Goal: Task Accomplishment & Management: Complete application form

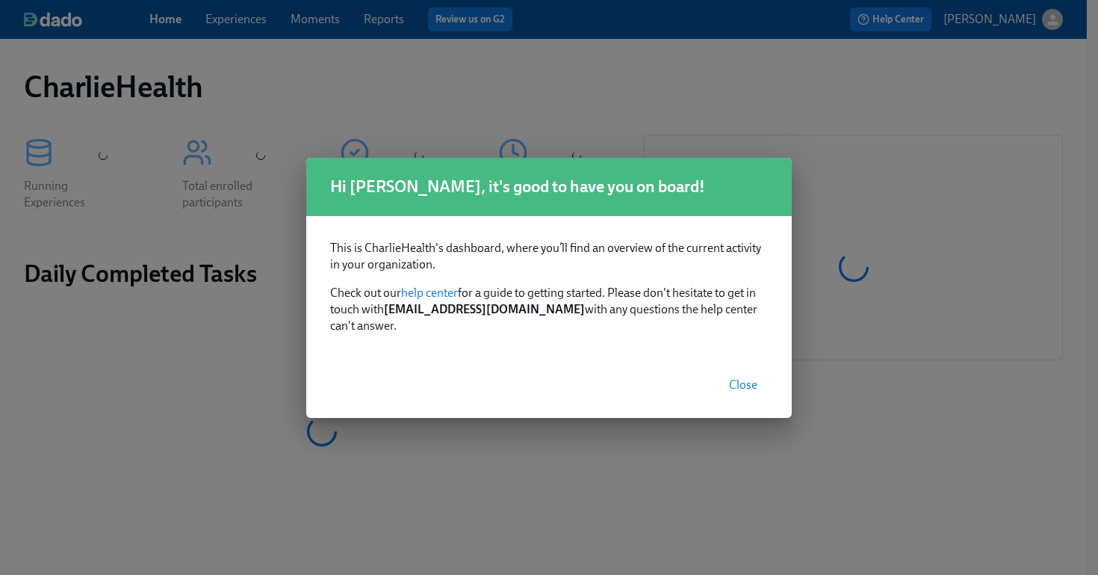
click at [742, 377] on span "Close" at bounding box center [743, 384] width 28 height 15
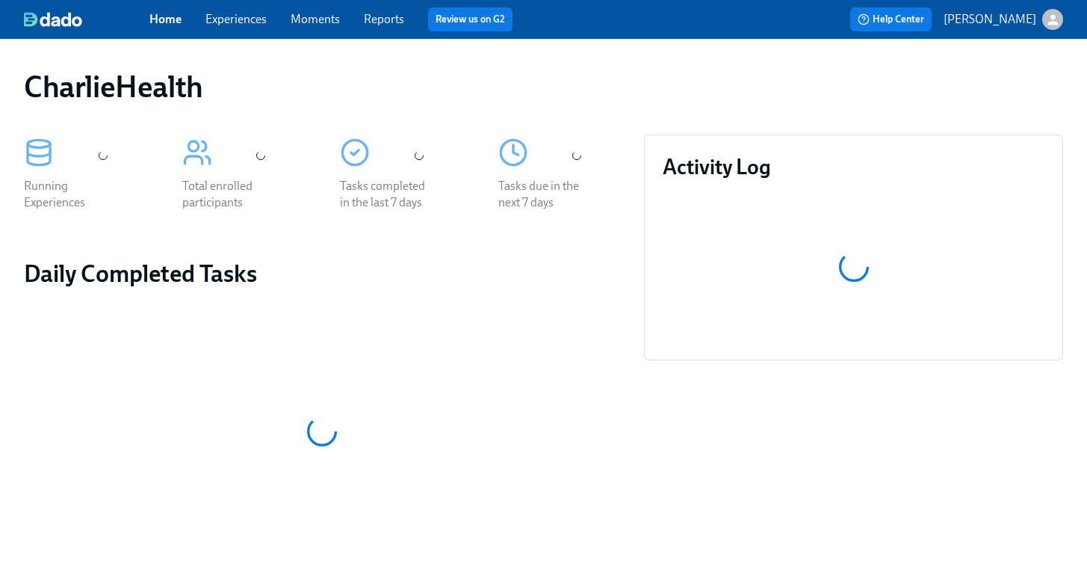
click at [251, 35] on div "Home Experiences Moments Reports Review us on G2 Help Center Jessica Barrett" at bounding box center [543, 19] width 1087 height 39
click at [251, 28] on div "Home Experiences Moments Reports Review us on G2" at bounding box center [377, 19] width 457 height 24
click at [239, 25] on link "Experiences" at bounding box center [235, 19] width 61 height 14
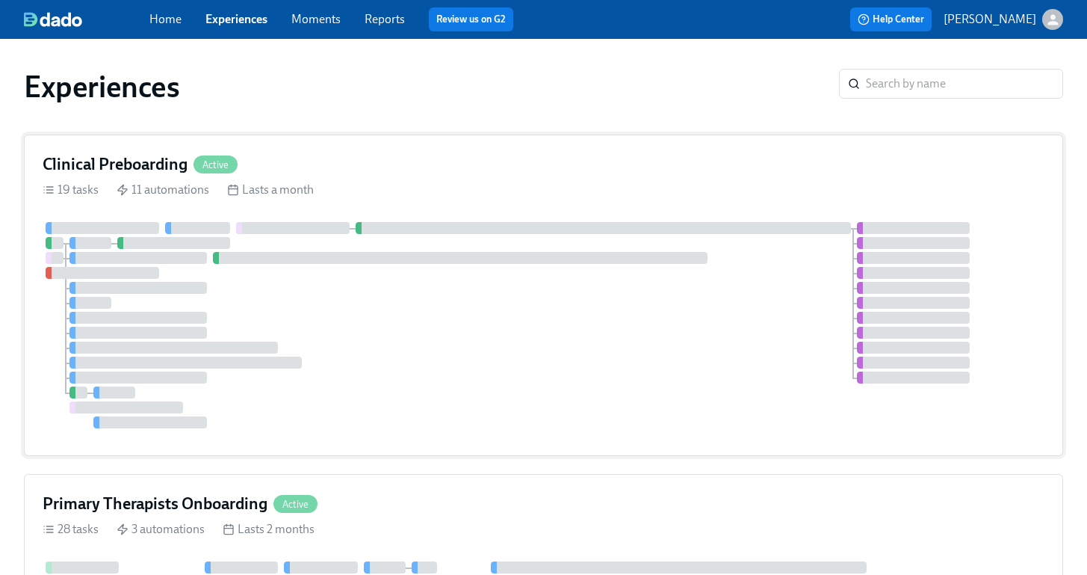
click at [365, 225] on div at bounding box center [603, 228] width 495 height 12
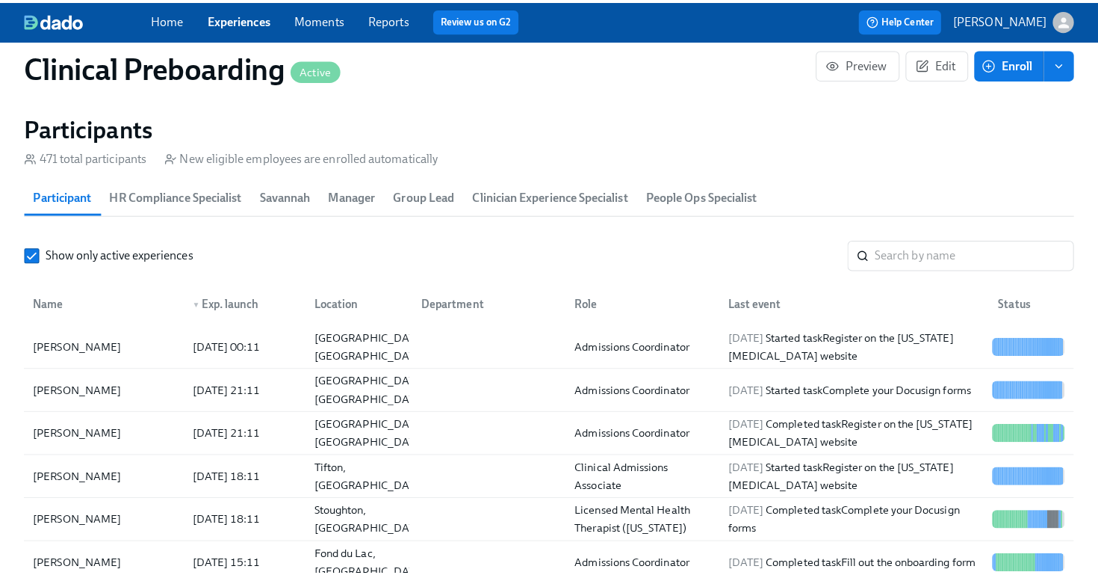
scroll to position [1605, 0]
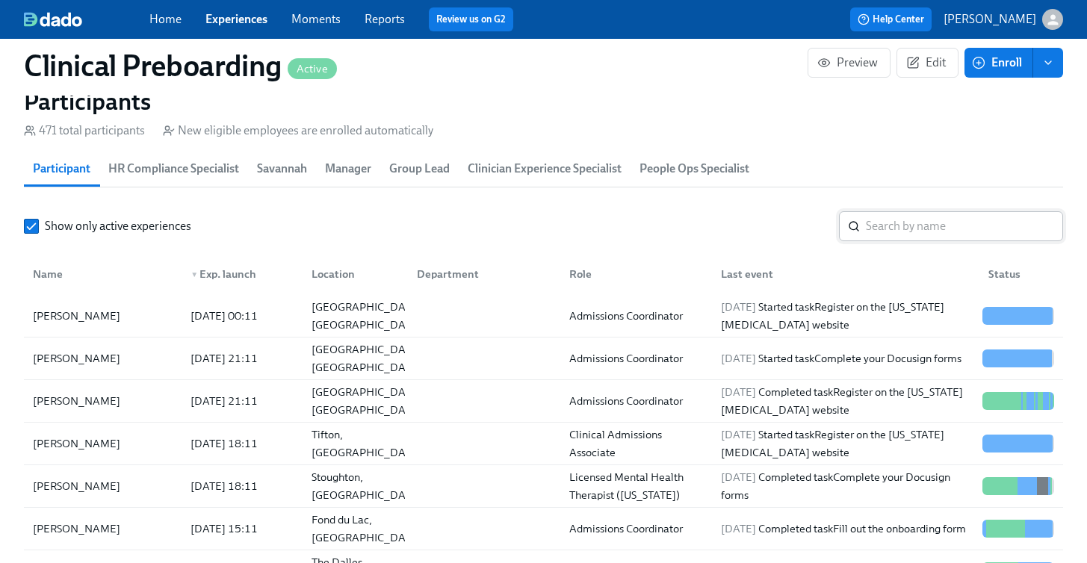
click at [886, 222] on input "search" at bounding box center [964, 226] width 197 height 30
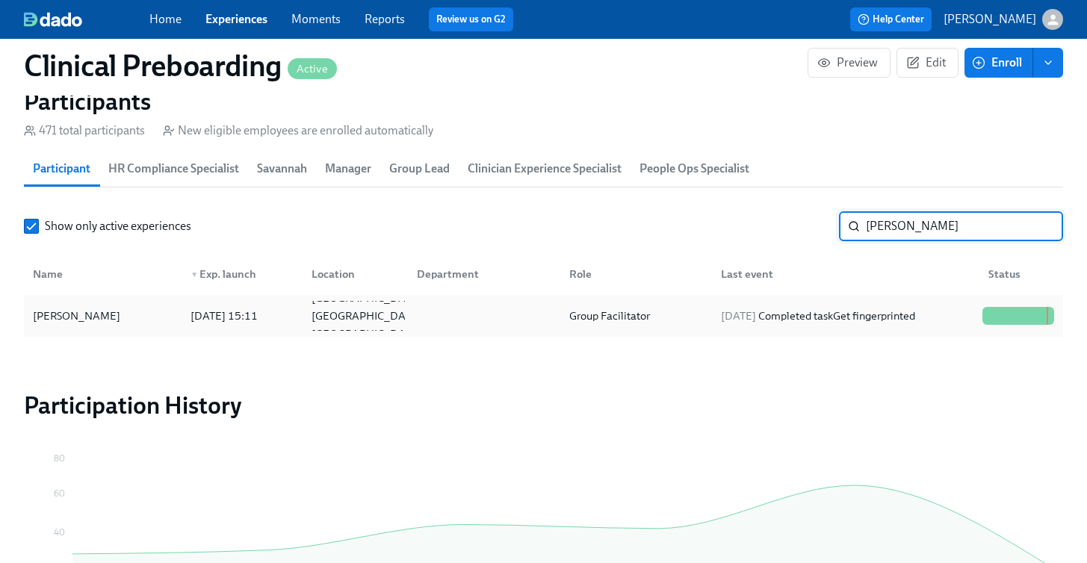
type input "heidi"
click at [55, 306] on div "Heidi Kiesling" at bounding box center [103, 316] width 152 height 30
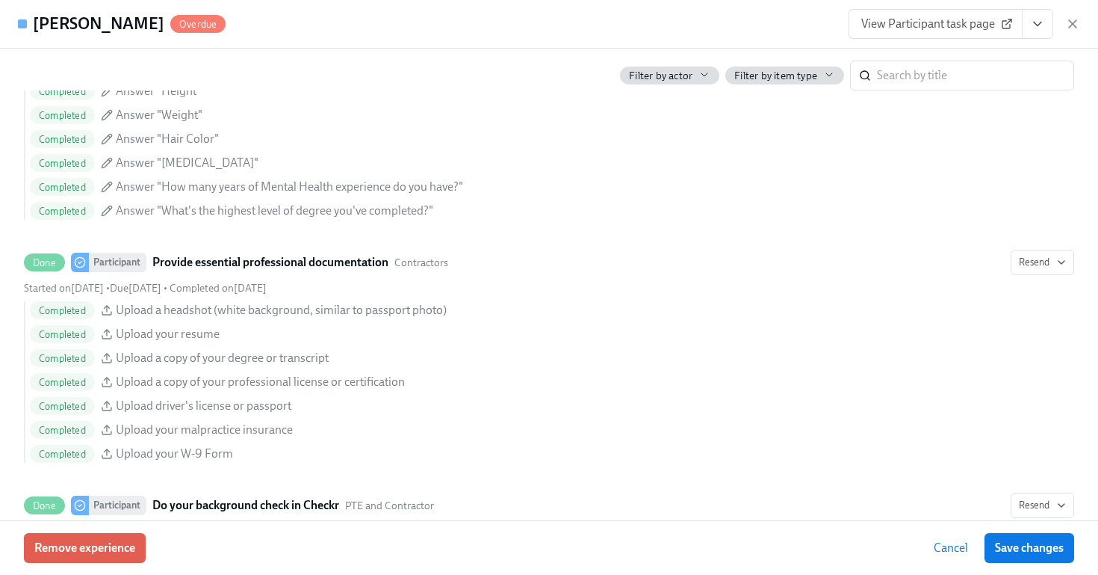
scroll to position [1666, 0]
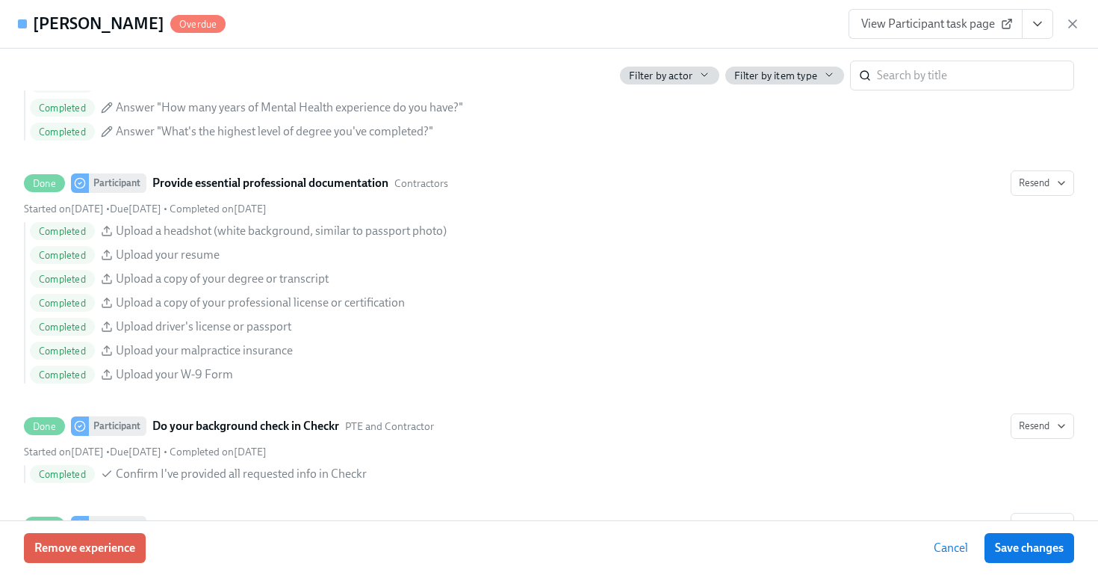
click at [969, 20] on span "View Participant task page" at bounding box center [936, 23] width 149 height 15
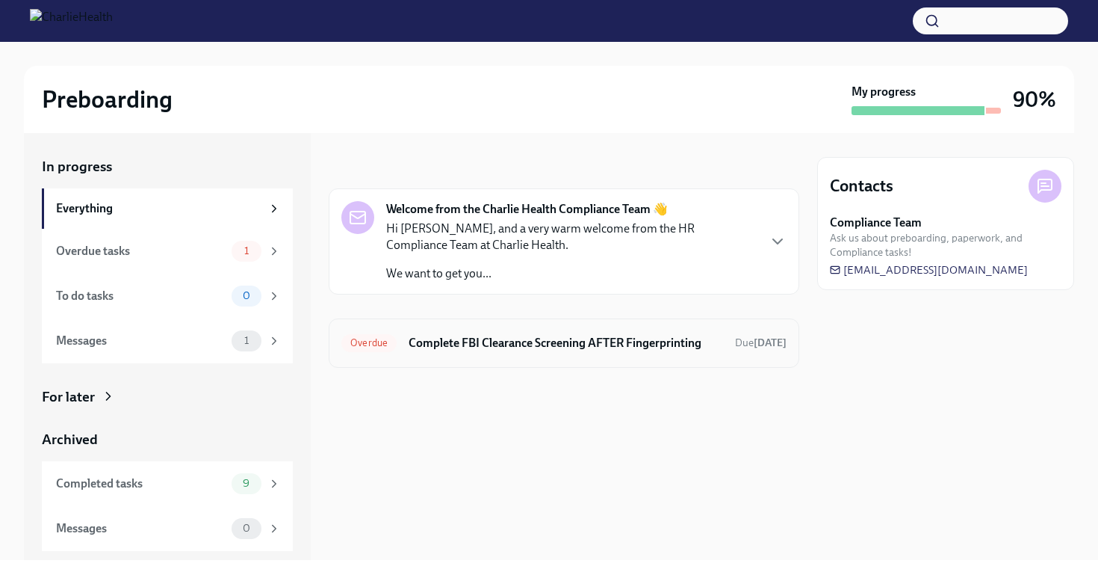
click at [590, 331] on div "Overdue Complete FBI Clearance Screening AFTER Fingerprinting Due [DATE]" at bounding box center [563, 343] width 445 height 24
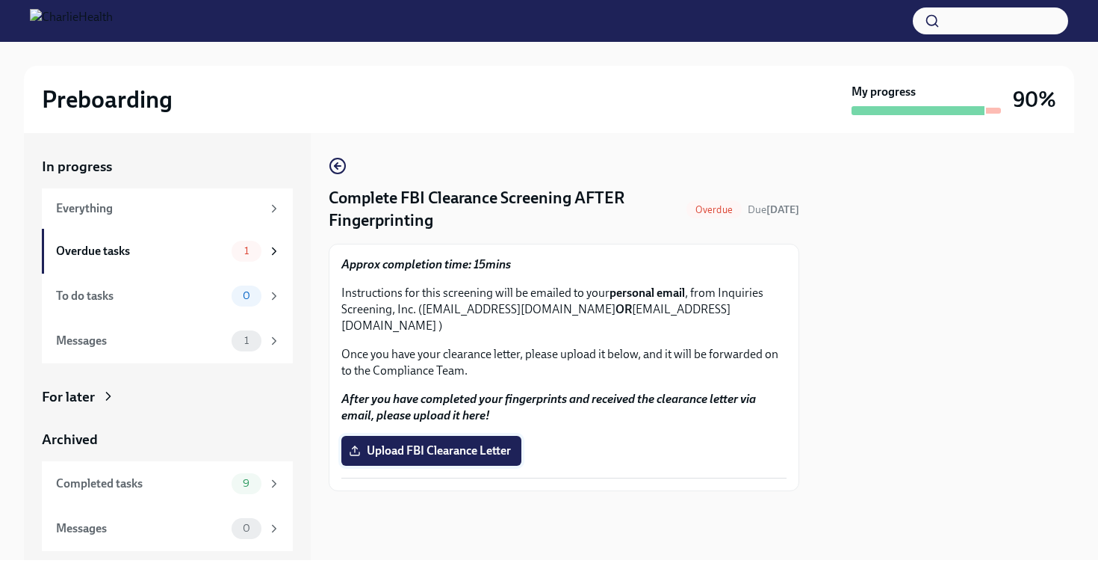
click at [492, 443] on span "Upload FBI Clearance Letter" at bounding box center [431, 450] width 159 height 15
click at [0, 0] on input "Upload FBI Clearance Letter" at bounding box center [0, 0] width 0 height 0
